Goal: Use online tool/utility: Use online tool/utility

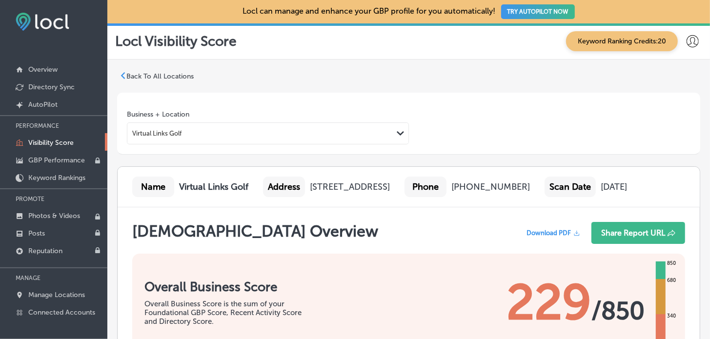
click at [139, 78] on p "Back To All Locations" at bounding box center [159, 76] width 67 height 8
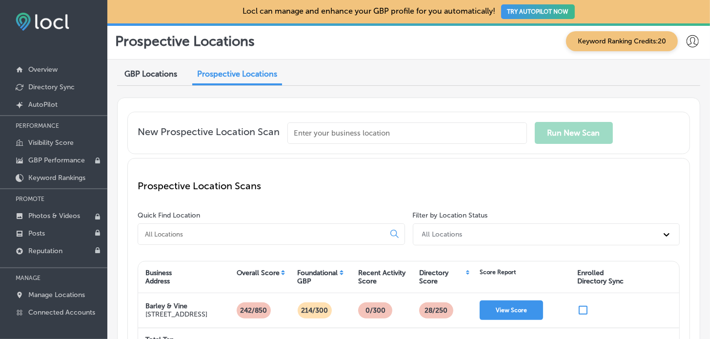
click at [355, 140] on input "text" at bounding box center [407, 132] width 240 height 21
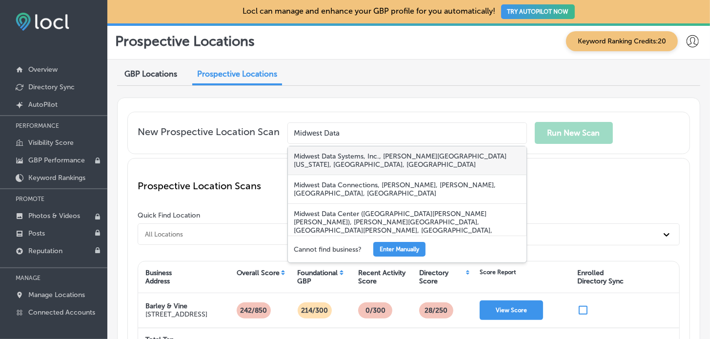
click at [472, 158] on div "Midwest Data Systems, Inc., [PERSON_NAME][GEOGRAPHIC_DATA][US_STATE], [GEOGRAPH…" at bounding box center [407, 160] width 239 height 29
type input "Midwest Data Systems, Inc., [PERSON_NAME][GEOGRAPHIC_DATA][US_STATE], [GEOGRAPH…"
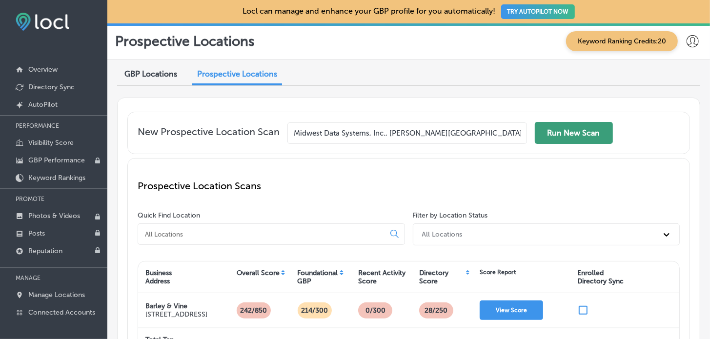
click at [585, 129] on button "Run New Scan" at bounding box center [574, 133] width 78 height 22
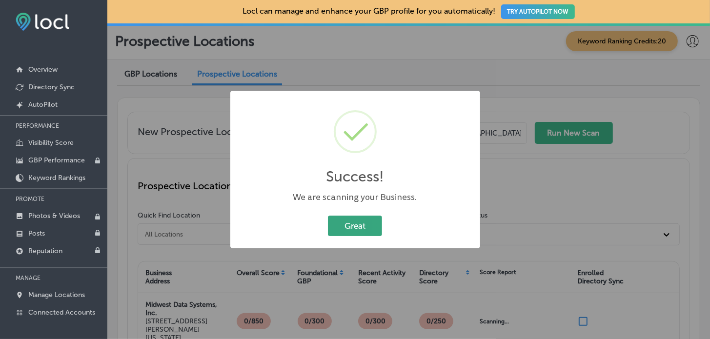
click at [367, 228] on button "Great" at bounding box center [355, 226] width 54 height 20
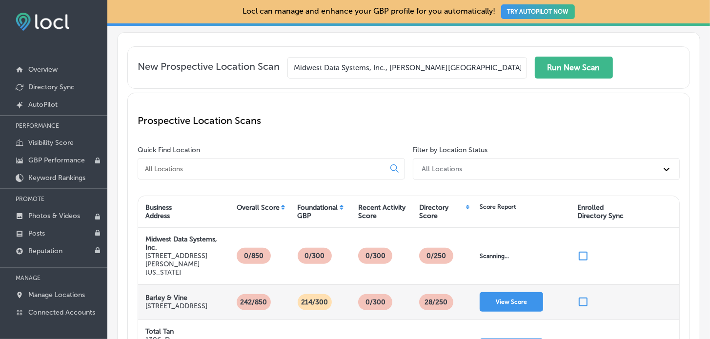
scroll to position [146, 0]
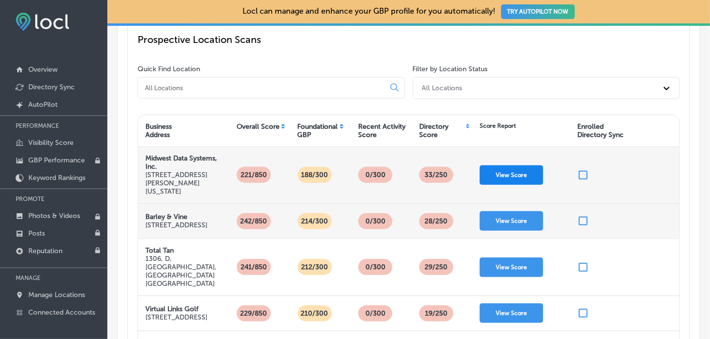
click at [527, 170] on button "View Score" at bounding box center [511, 175] width 63 height 20
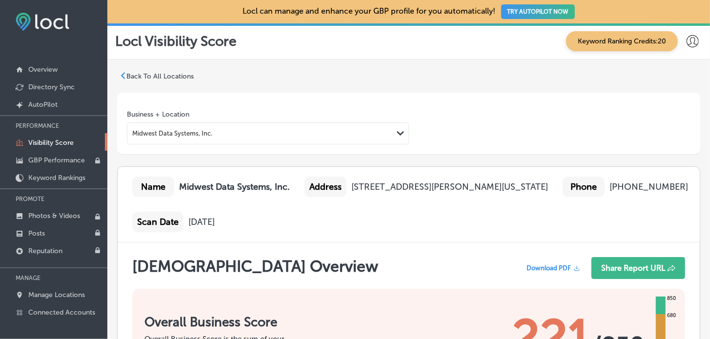
click at [553, 267] on span "Download PDF" at bounding box center [549, 267] width 44 height 7
